Goal: Information Seeking & Learning: Find specific fact

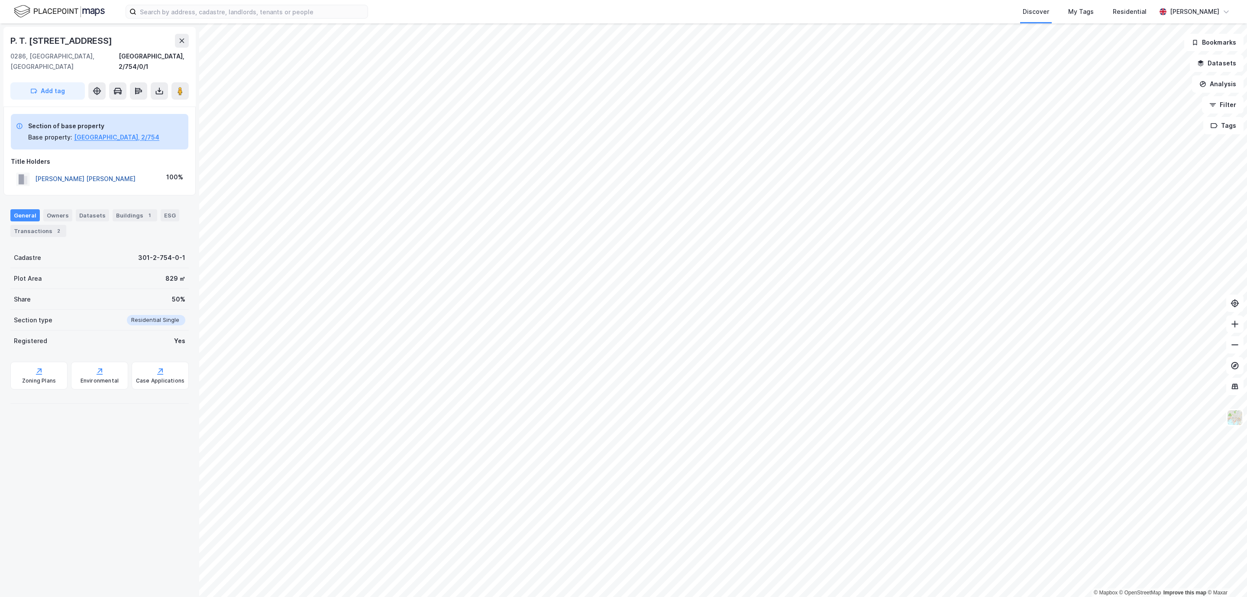
click at [0, 0] on button "[PERSON_NAME] [PERSON_NAME]" at bounding box center [0, 0] width 0 height 0
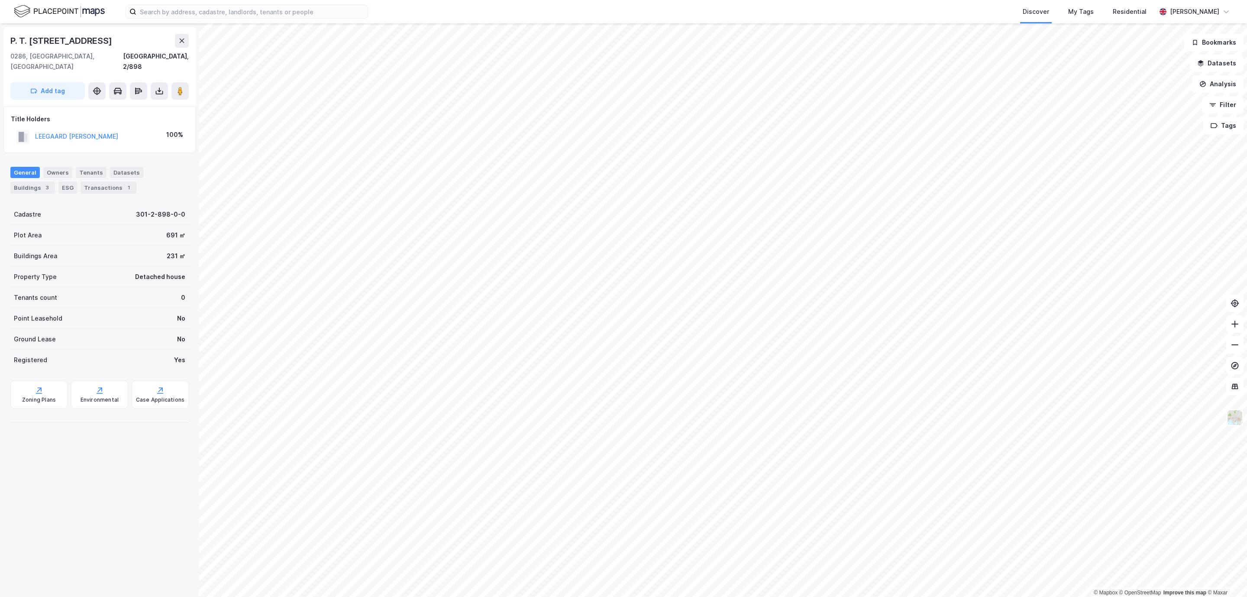
click at [103, 132] on div "LEEGAARD [PERSON_NAME]" at bounding box center [67, 136] width 102 height 14
click at [108, 131] on div "LEEGAARD [PERSON_NAME]" at bounding box center [76, 136] width 83 height 10
click at [0, 0] on button "LEEGAARD [PERSON_NAME]" at bounding box center [0, 0] width 0 height 0
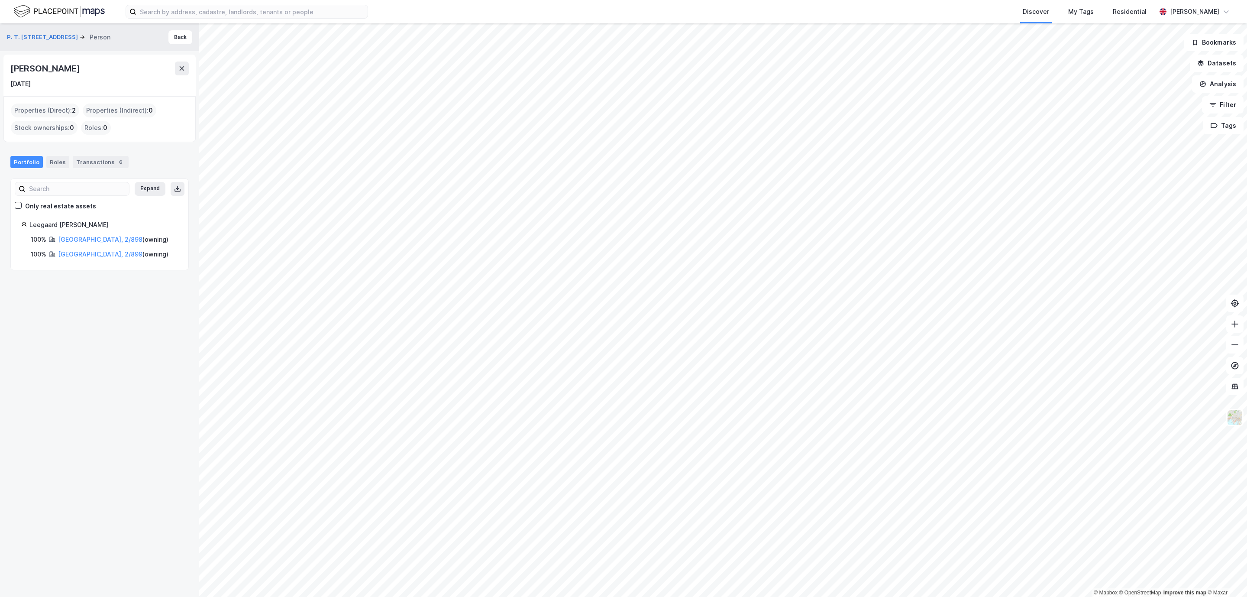
drag, startPoint x: 128, startPoint y: 71, endPoint x: 0, endPoint y: 68, distance: 127.8
click at [0, 68] on div "P. T. Mallings Vei 42c Person Back [PERSON_NAME] [DATE] Properties (Direct) : 2…" at bounding box center [99, 309] width 199 height 573
copy div "[PERSON_NAME]"
click at [168, 36] on button "Back" at bounding box center [180, 37] width 24 height 14
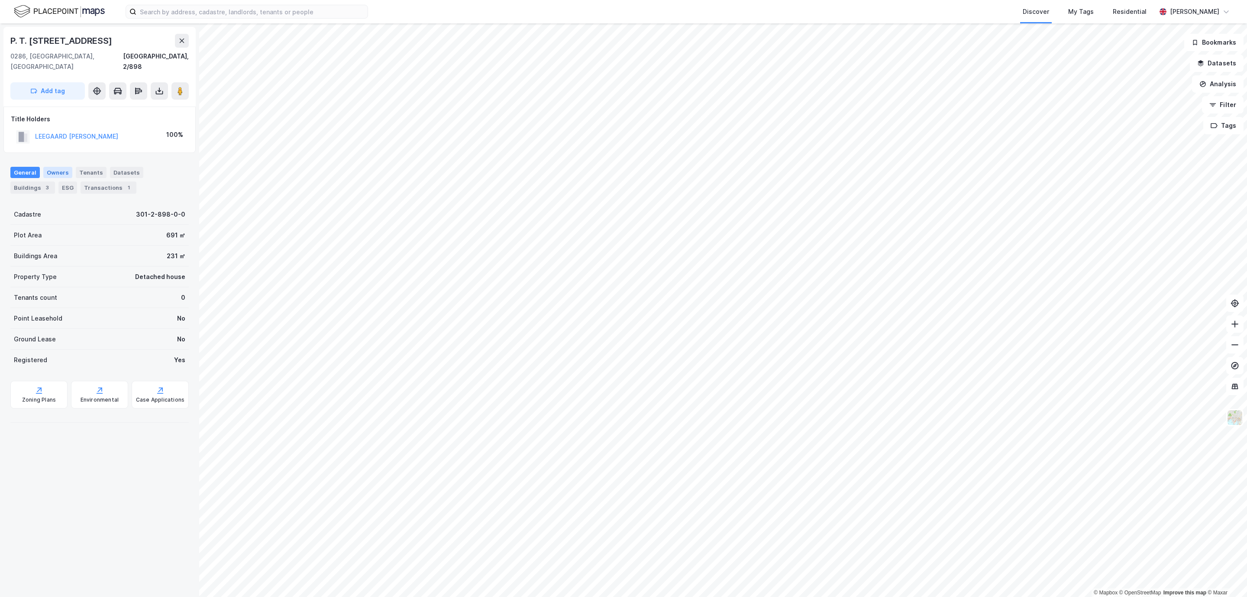
click at [63, 167] on div "Owners" at bounding box center [57, 172] width 29 height 11
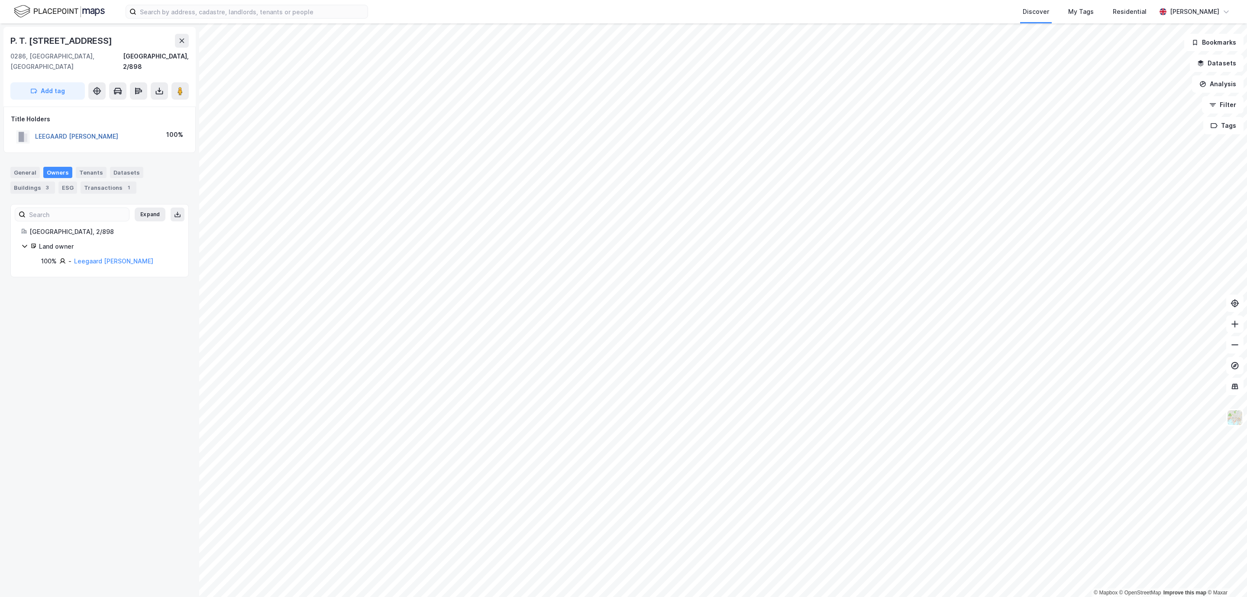
click at [0, 0] on button "LEEGAARD [PERSON_NAME]" at bounding box center [0, 0] width 0 height 0
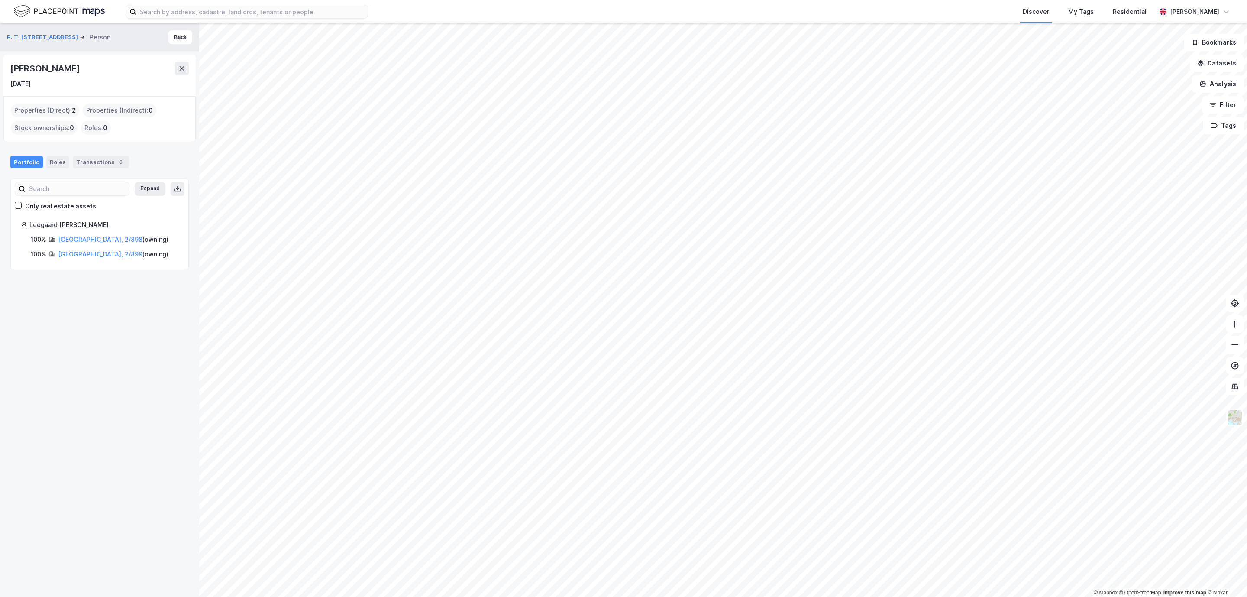
drag, startPoint x: 132, startPoint y: 70, endPoint x: 3, endPoint y: 71, distance: 129.5
click at [3, 71] on div "[PERSON_NAME] [DATE]" at bounding box center [99, 76] width 192 height 42
copy div "[PERSON_NAME]"
click at [78, 82] on div "[DATE]" at bounding box center [99, 84] width 178 height 10
click at [45, 39] on button "P. T. [STREET_ADDRESS]" at bounding box center [43, 37] width 73 height 9
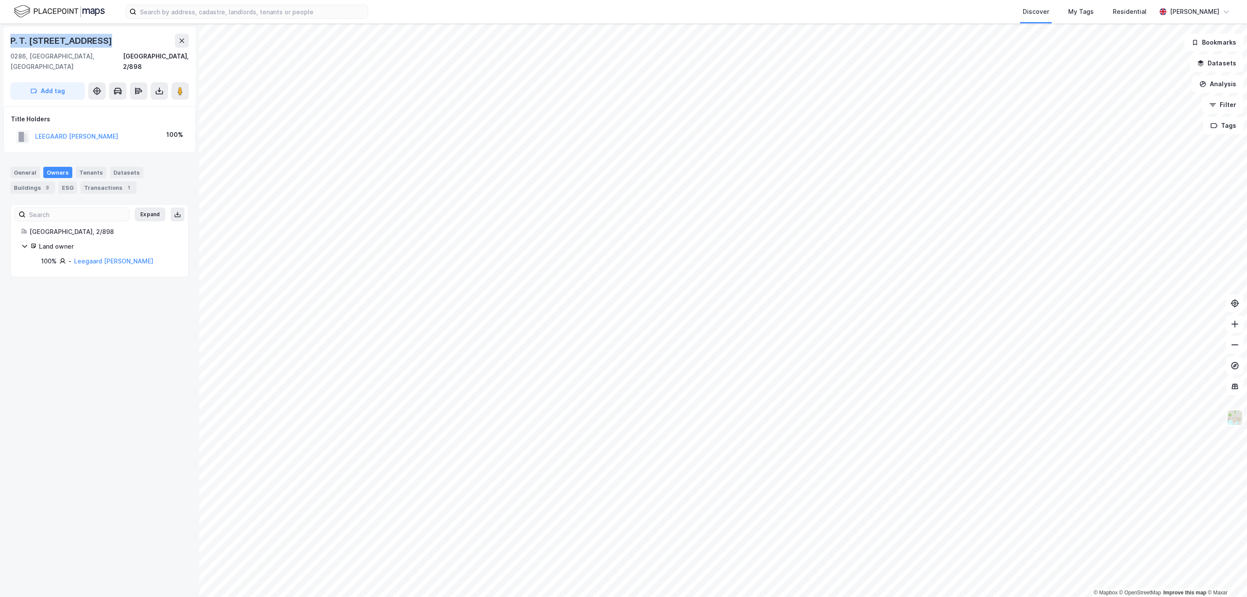
drag, startPoint x: 99, startPoint y: 42, endPoint x: 0, endPoint y: 29, distance: 100.0
click at [0, 29] on div "P. T. [STREET_ADDRESS], 2/898 Add tag Title Holders LEEGAARD [PERSON_NAME] R 10…" at bounding box center [99, 309] width 199 height 573
copy div "P. T. [STREET_ADDRESS]"
drag, startPoint x: 113, startPoint y: 123, endPoint x: 129, endPoint y: 110, distance: 20.0
click at [129, 114] on div "Title Holders" at bounding box center [100, 119] width 178 height 10
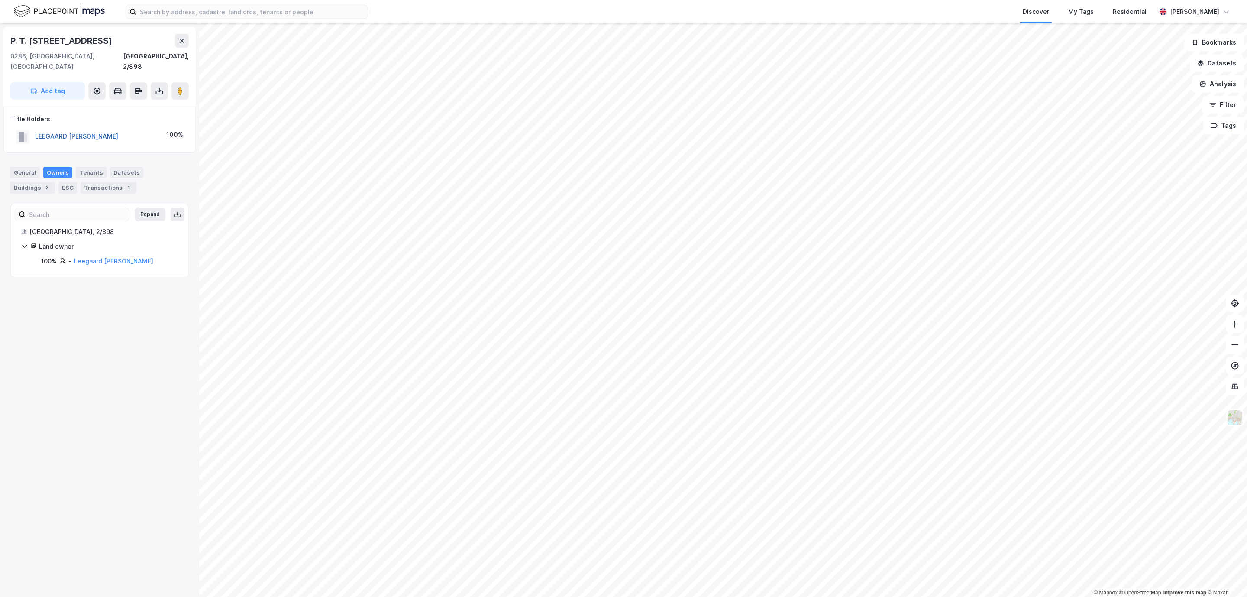
drag, startPoint x: 125, startPoint y: 130, endPoint x: 36, endPoint y: 129, distance: 89.6
click at [36, 129] on div "LEEGAARD [PERSON_NAME] R 100%" at bounding box center [100, 137] width 178 height 18
copy button "LEEGAARD [PERSON_NAME]"
click at [26, 167] on div "General" at bounding box center [24, 172] width 29 height 11
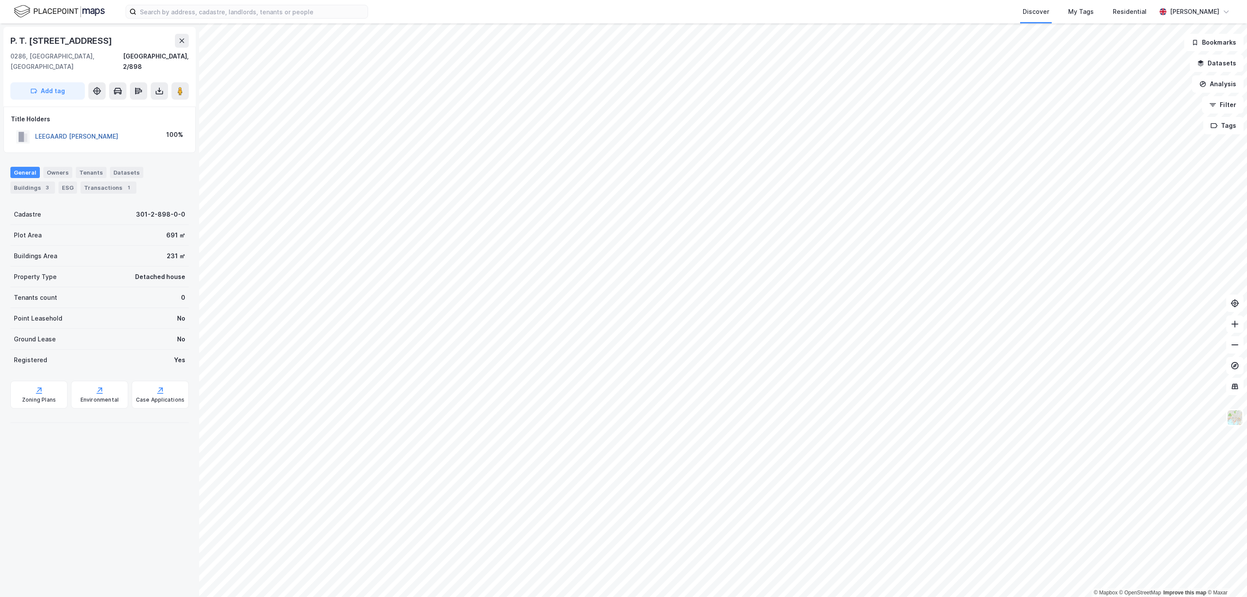
click at [0, 0] on button "LEEGAARD [PERSON_NAME]" at bounding box center [0, 0] width 0 height 0
click at [0, 0] on button "[PERSON_NAME]" at bounding box center [0, 0] width 0 height 0
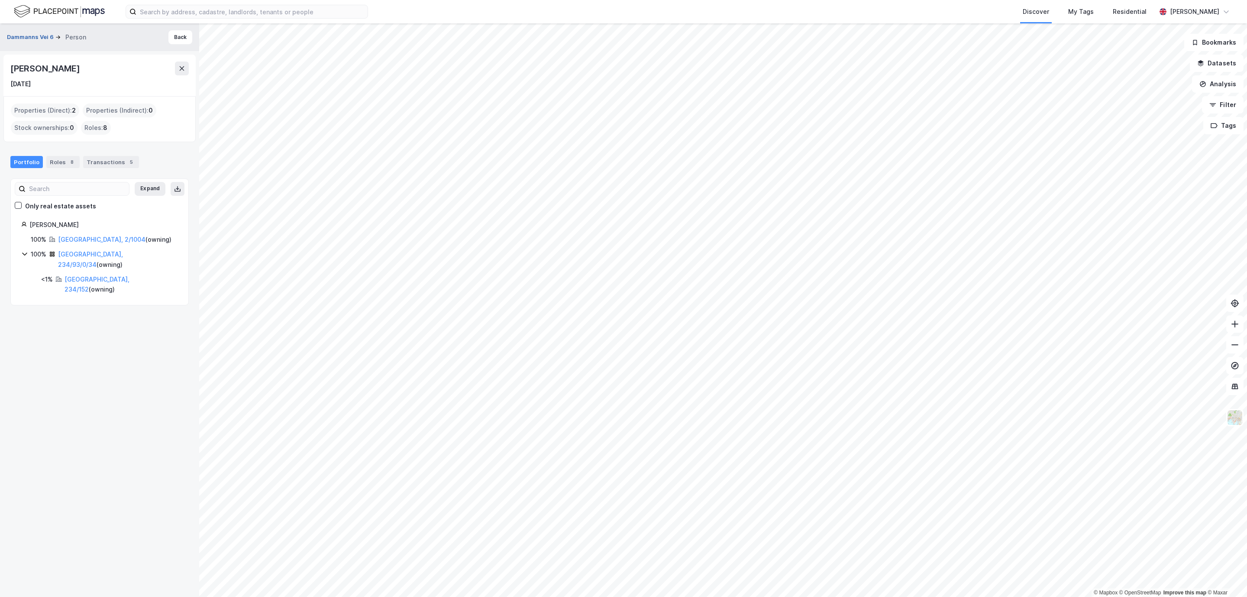
click at [32, 34] on button "Dammanns Vei 6" at bounding box center [31, 37] width 48 height 9
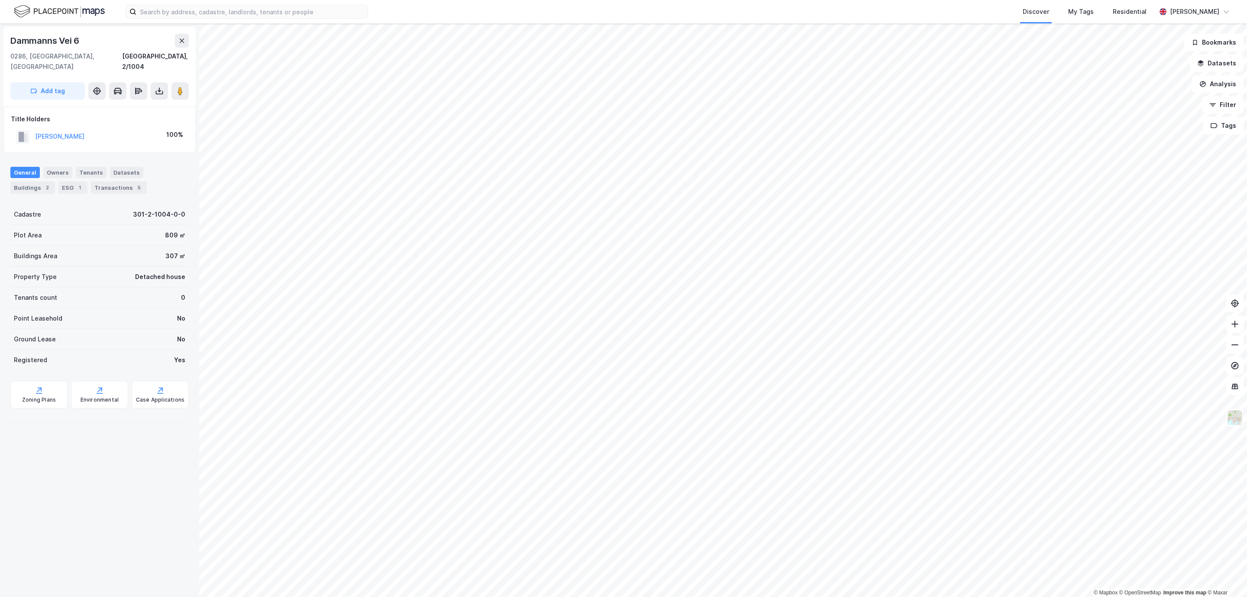
drag, startPoint x: 122, startPoint y: 125, endPoint x: 34, endPoint y: 121, distance: 88.0
click at [34, 128] on div "[PERSON_NAME] 100%" at bounding box center [100, 137] width 178 height 18
copy button "[PERSON_NAME]"
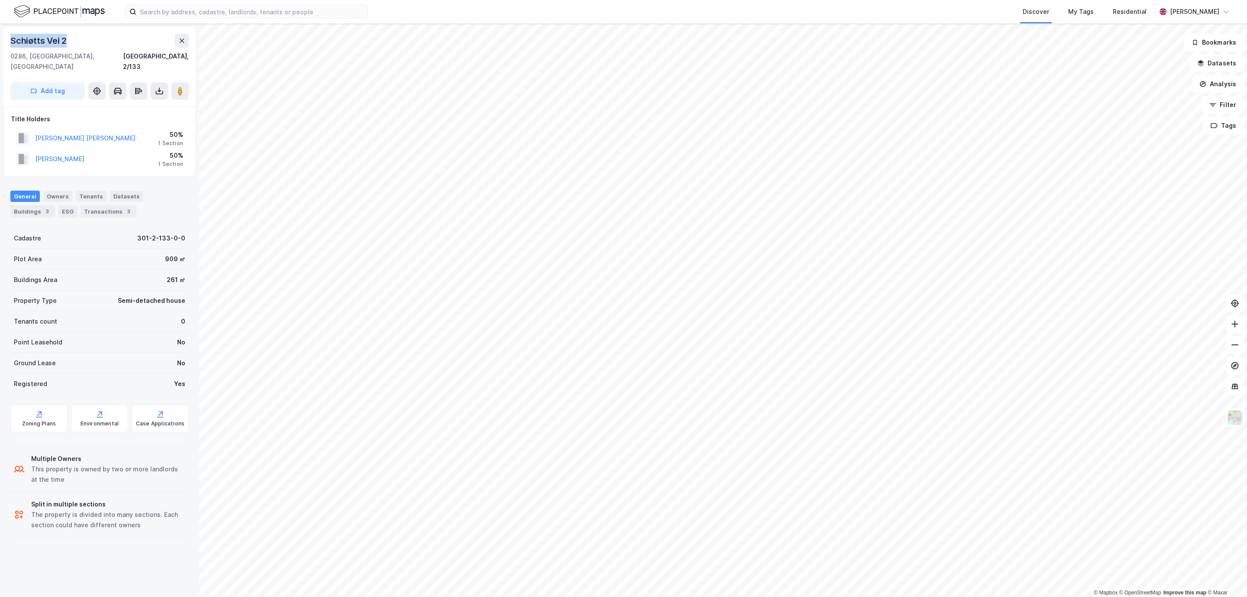
drag, startPoint x: 79, startPoint y: 43, endPoint x: 0, endPoint y: 41, distance: 79.3
click at [0, 41] on div "Schiøtts Vei 2 [GEOGRAPHIC_DATA], 2/133 Add tag Title Holders [PERSON_NAME] [PE…" at bounding box center [99, 309] width 199 height 573
copy div "Schiøtts Vei 2"
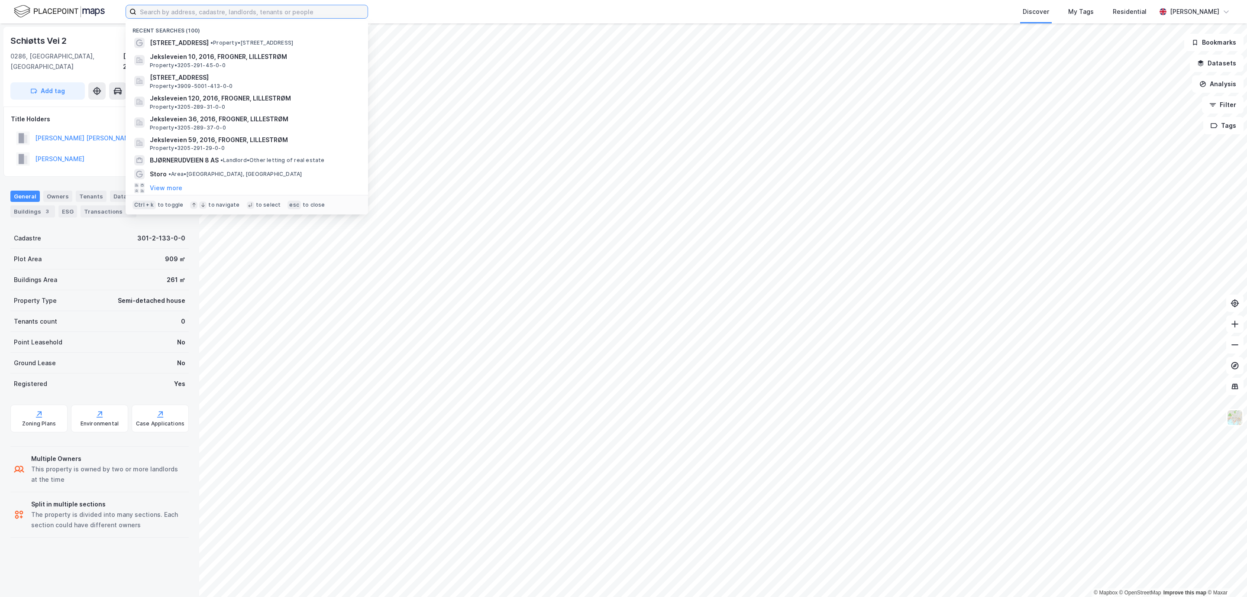
click at [195, 11] on input at bounding box center [251, 11] width 231 height 13
paste input "[STREET_ADDRESS]"
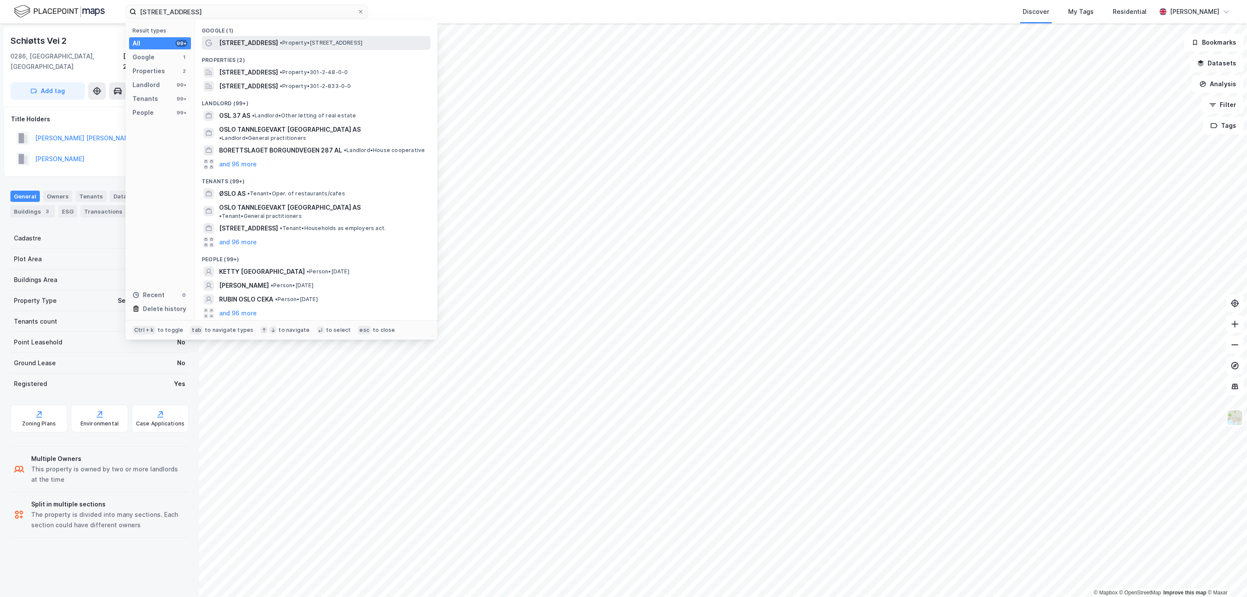
click at [258, 41] on span "[STREET_ADDRESS]" at bounding box center [248, 43] width 59 height 10
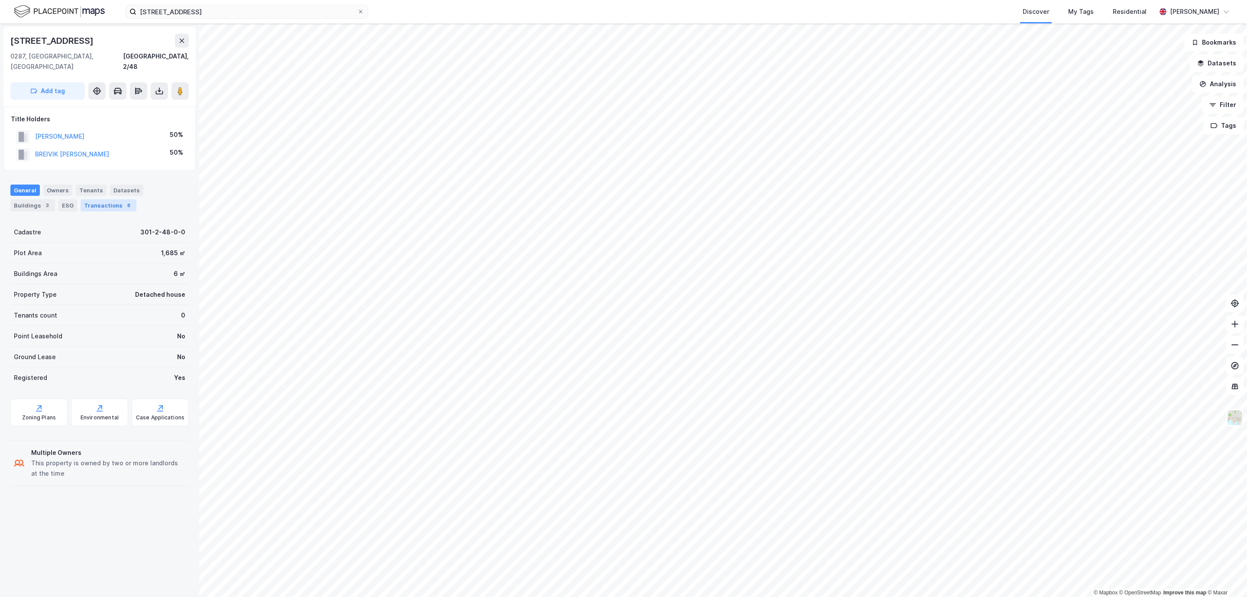
click at [108, 199] on div "Transactions 8" at bounding box center [109, 205] width 56 height 12
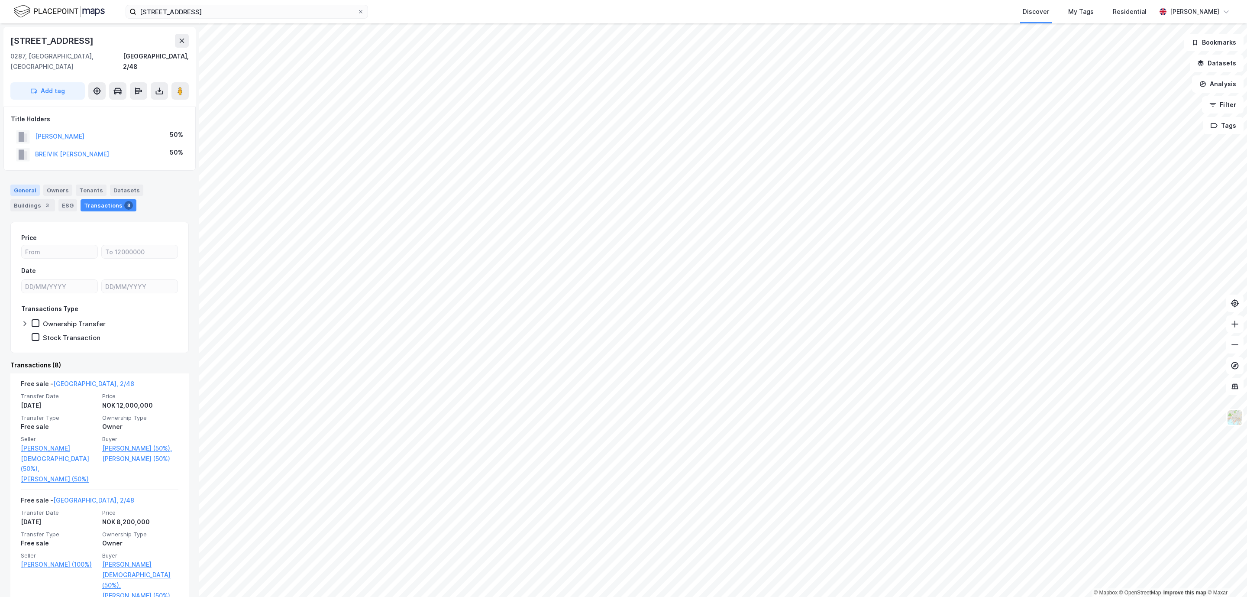
click at [23, 184] on div "General" at bounding box center [24, 189] width 29 height 11
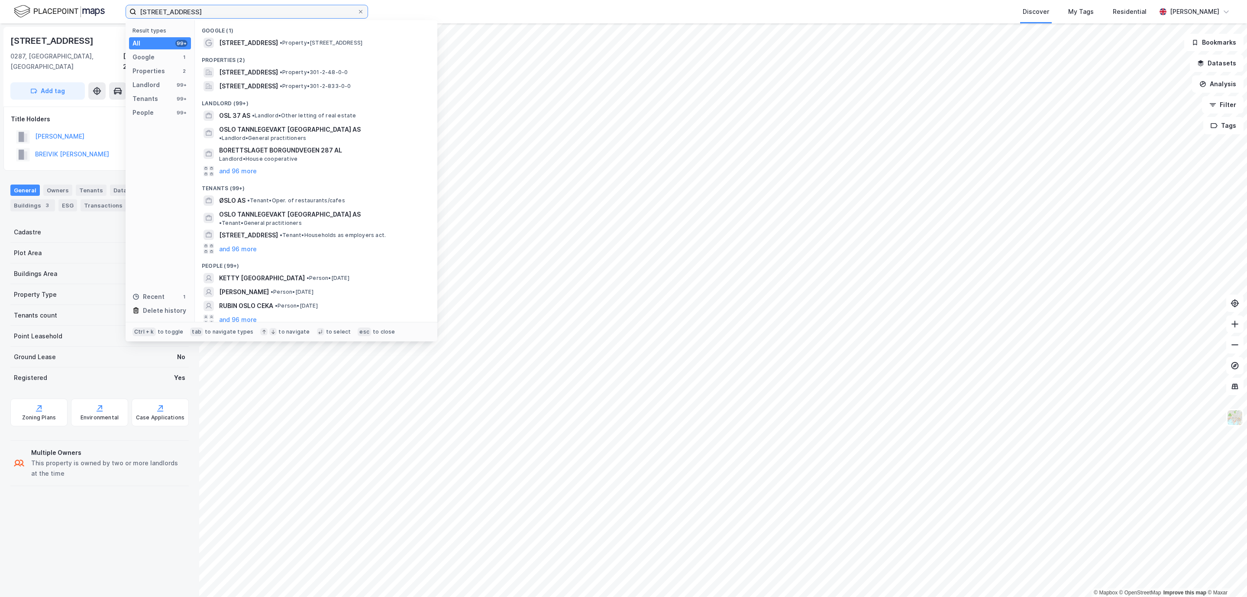
click at [294, 9] on input "[STREET_ADDRESS]" at bounding box center [246, 11] width 221 height 13
click at [247, 7] on input "[STREET_ADDRESS]" at bounding box center [246, 11] width 221 height 13
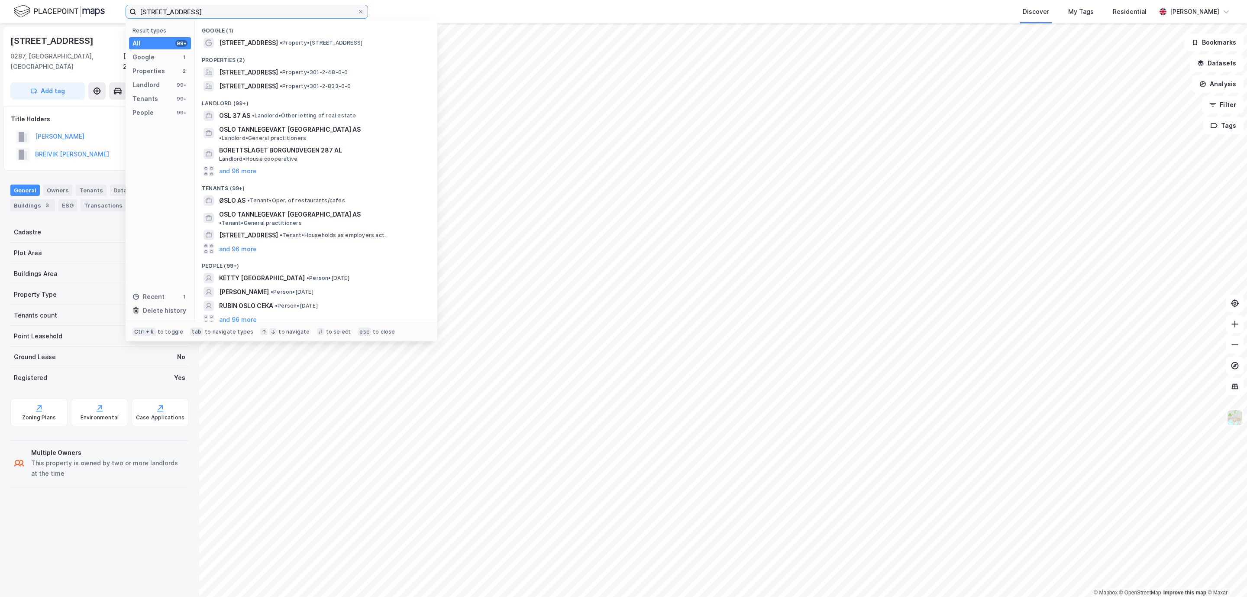
click at [247, 7] on input "[STREET_ADDRESS]" at bounding box center [246, 11] width 221 height 13
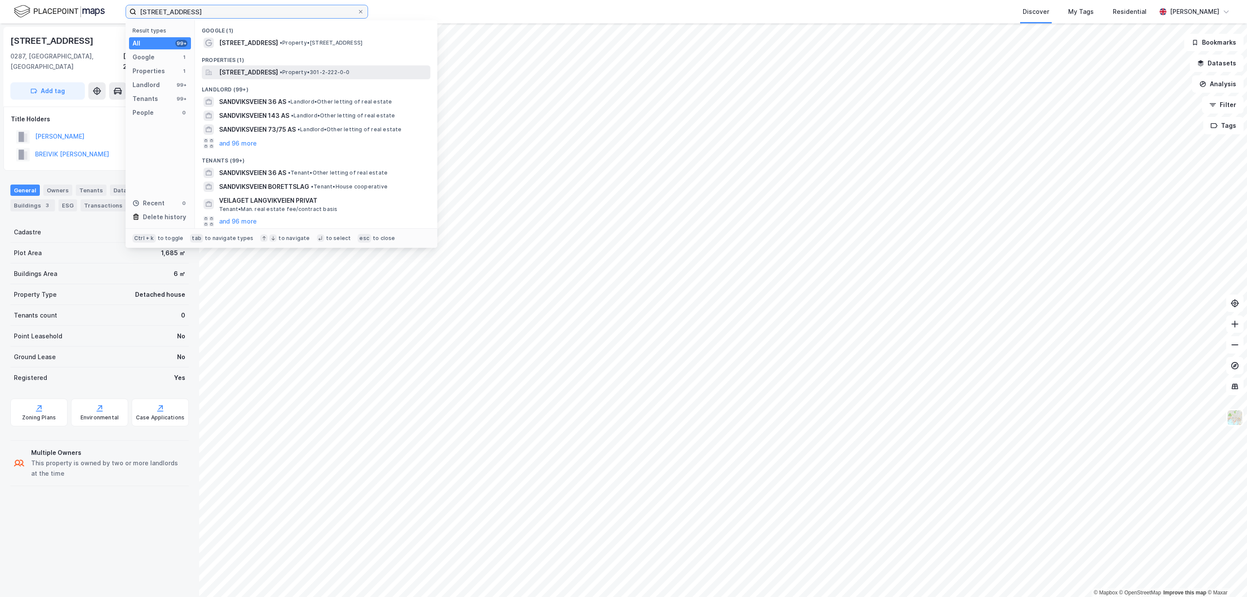
type input "[STREET_ADDRESS]"
click at [266, 74] on span "[STREET_ADDRESS]" at bounding box center [248, 72] width 59 height 10
